Goal: Task Accomplishment & Management: Complete application form

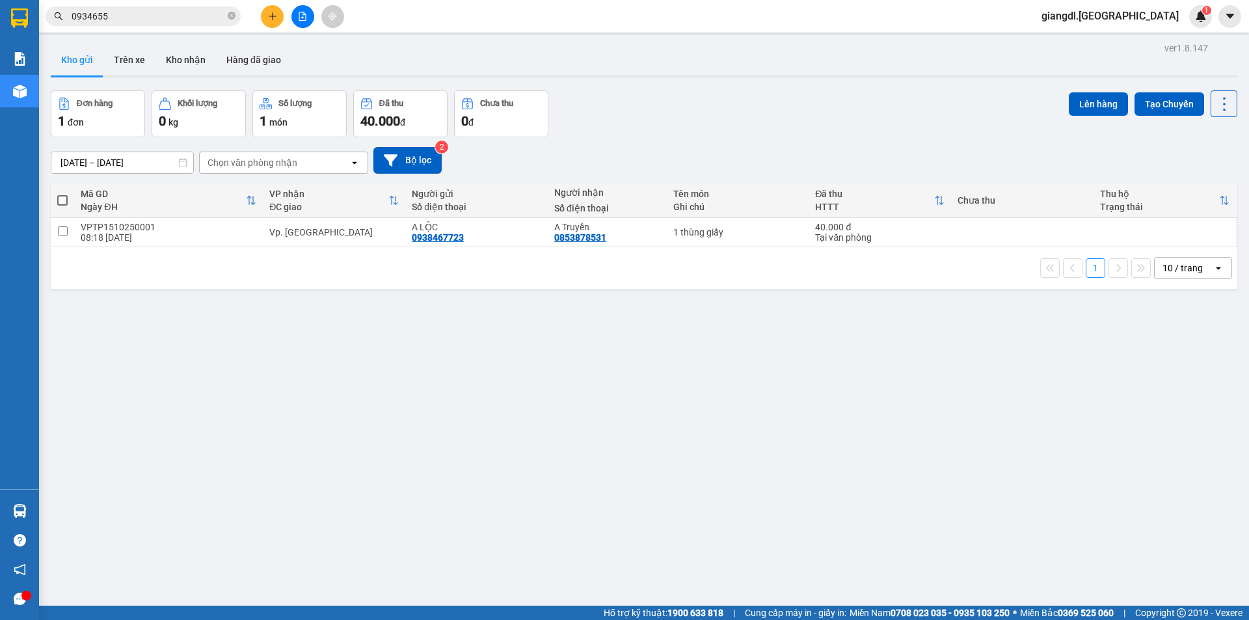
click at [186, 24] on span "0934655" at bounding box center [143, 17] width 195 height 20
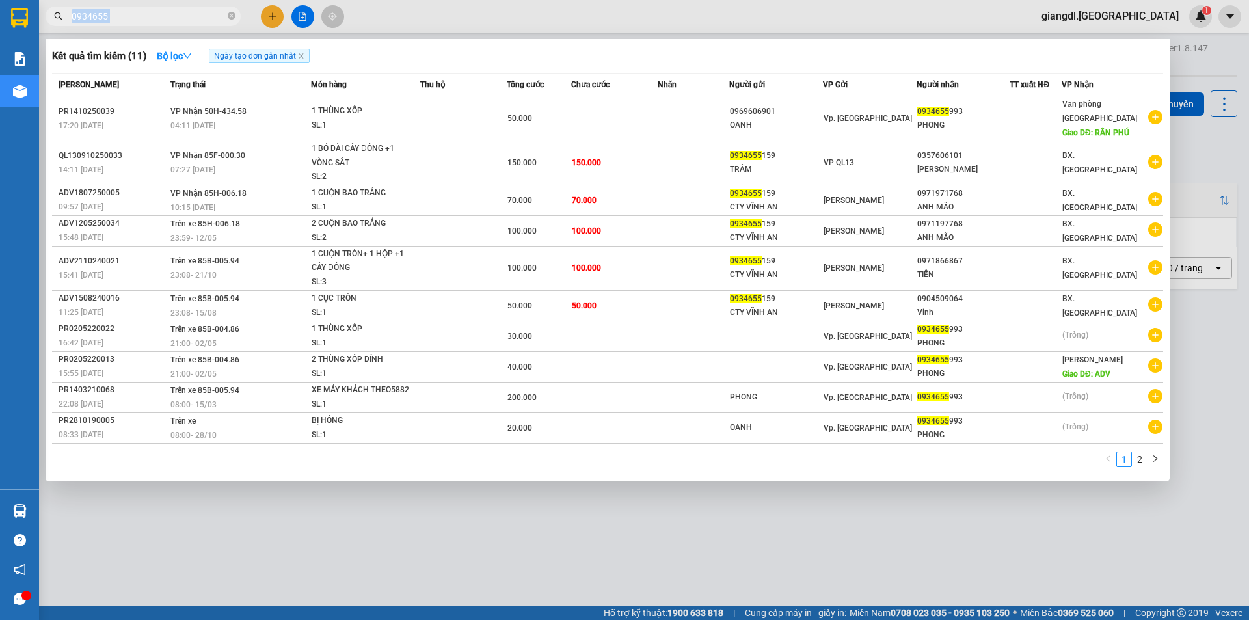
click at [186, 24] on span "0934655" at bounding box center [143, 17] width 195 height 20
click at [193, 7] on span "0934655" at bounding box center [143, 17] width 195 height 20
click at [178, 15] on input "0934655" at bounding box center [148, 16] width 153 height 14
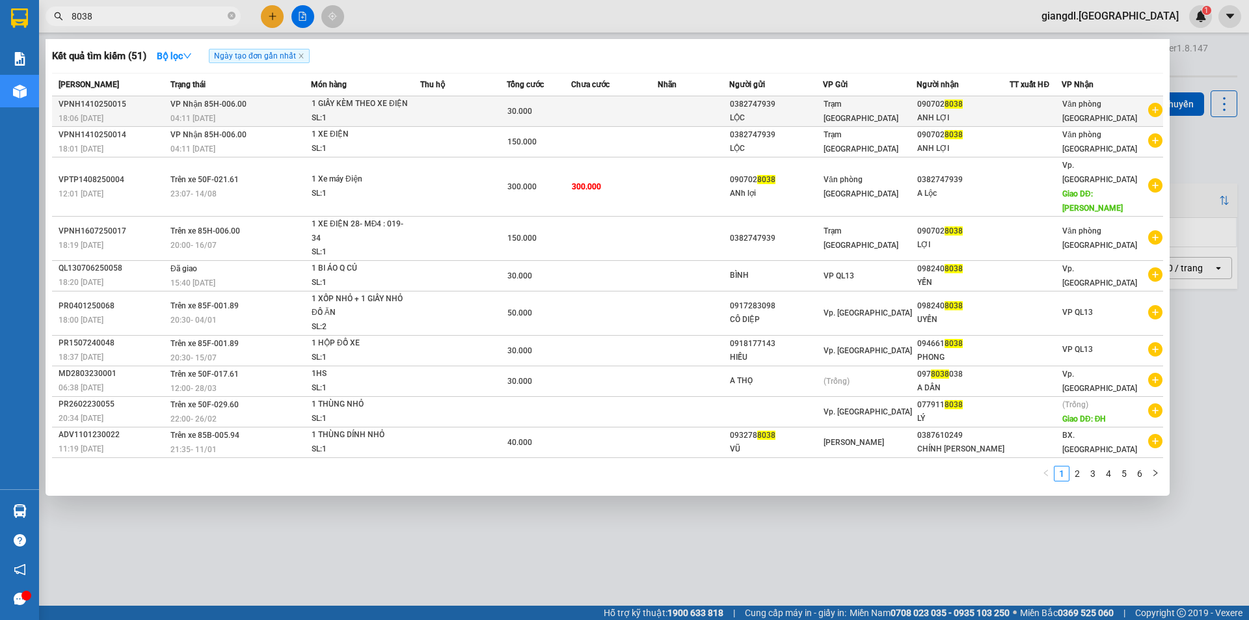
type input "8038"
click at [596, 108] on td at bounding box center [614, 111] width 87 height 31
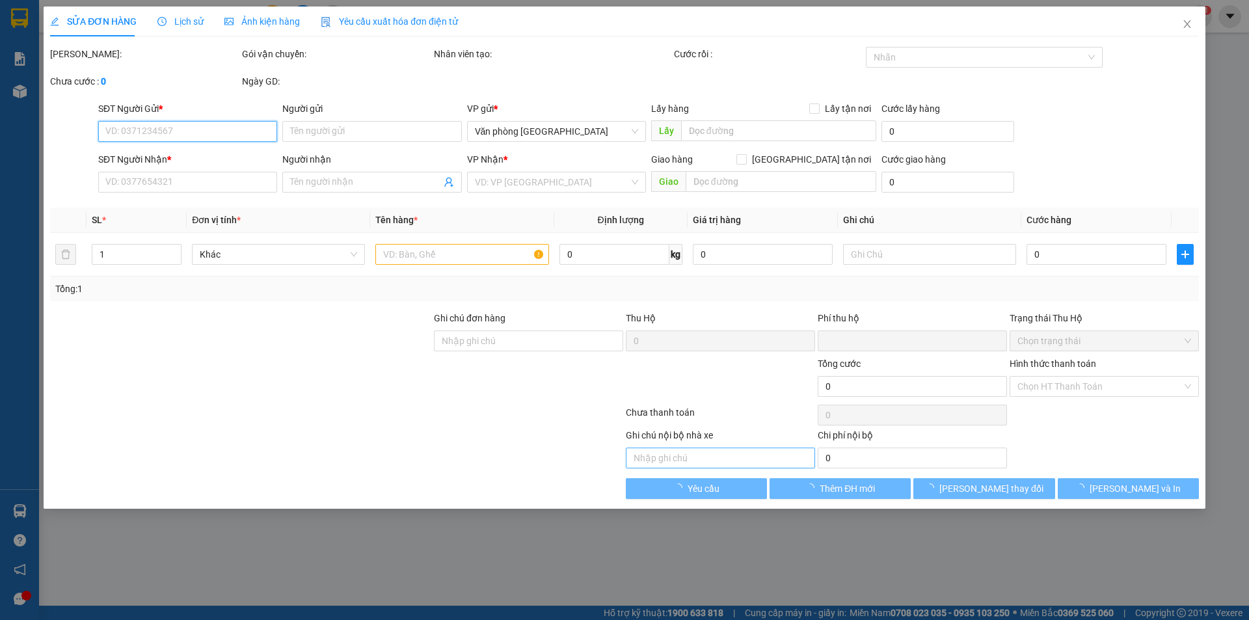
type input "0382747939"
type input "LỘC"
type input "0907028038"
type input "ANH LỢI"
type input "0"
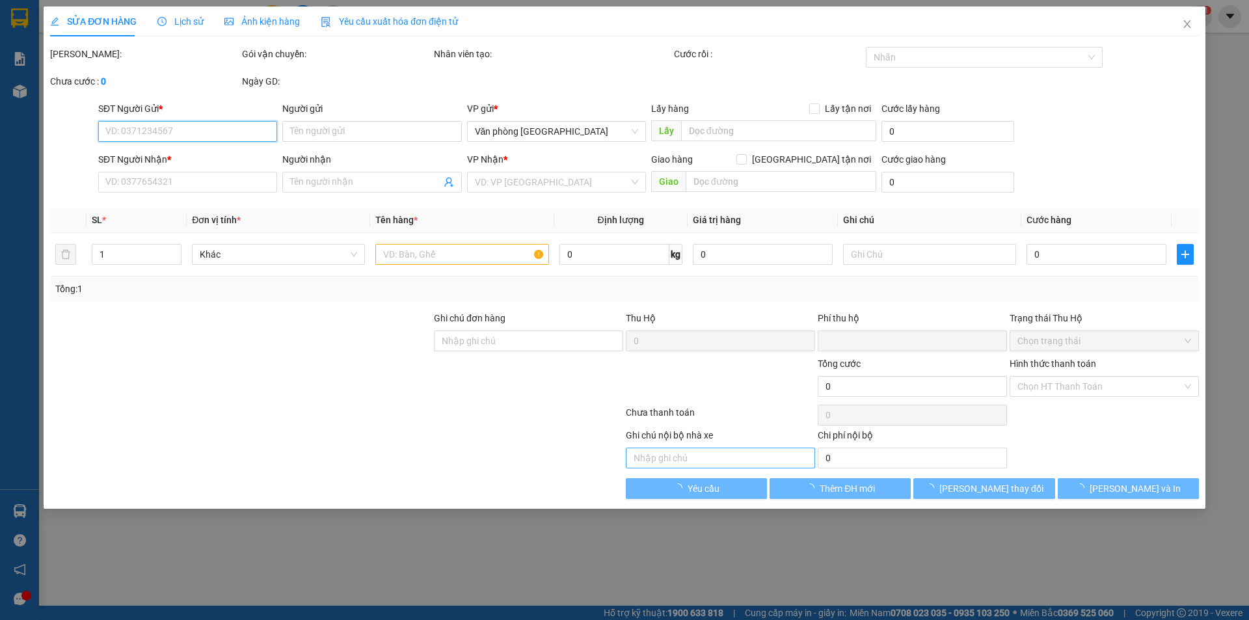
type input "30.000"
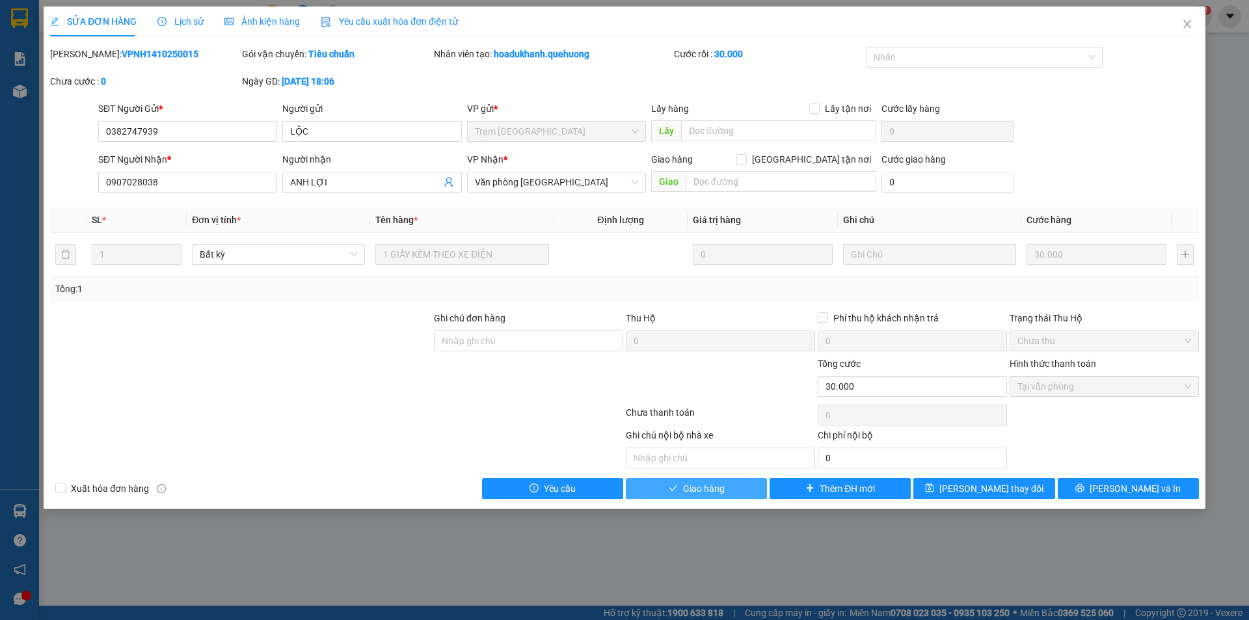
click at [680, 491] on button "Giao hàng" at bounding box center [696, 488] width 141 height 21
